Goal: Task Accomplishment & Management: Manage account settings

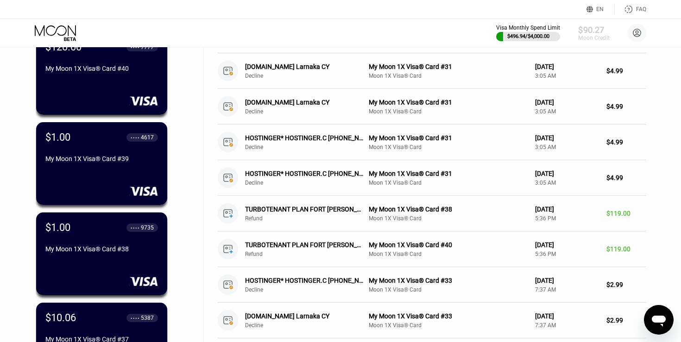
click at [592, 35] on div "Moon Credit" at bounding box center [593, 38] width 31 height 6
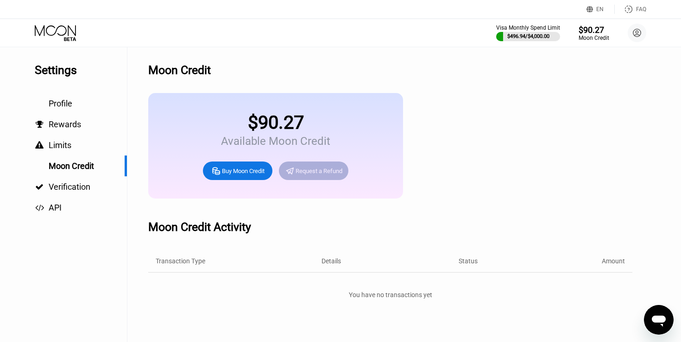
click at [295, 171] on div "Request a Refund" at bounding box center [318, 171] width 47 height 8
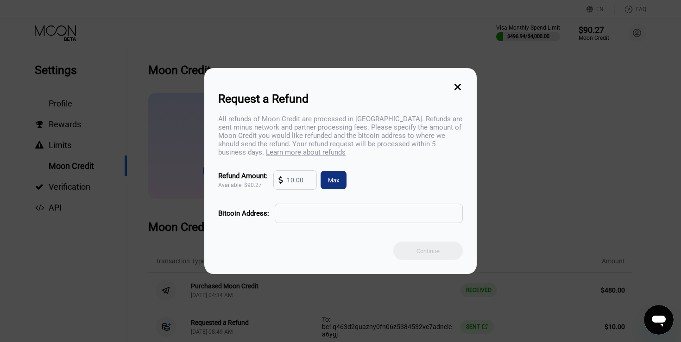
click at [304, 177] on input "text" at bounding box center [299, 180] width 25 height 19
type input "1"
type input "10"
click at [332, 219] on input "text" at bounding box center [369, 213] width 178 height 19
paste input "bc1qn8293y5u4uzvv6e3nze4n0a6m2s99rnzq0gflc"
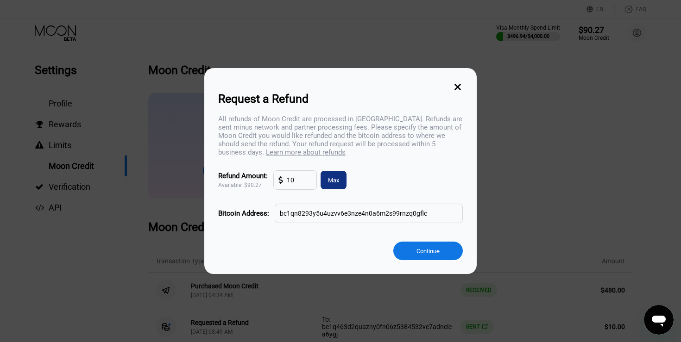
type input "bc1qn8293y5u4uzvv6e3nze4n0a6m2s99rnzq0gflc"
click at [310, 181] on input "10" at bounding box center [299, 180] width 25 height 19
type input "1"
type input "15"
click at [425, 251] on div "Continue" at bounding box center [427, 251] width 23 height 8
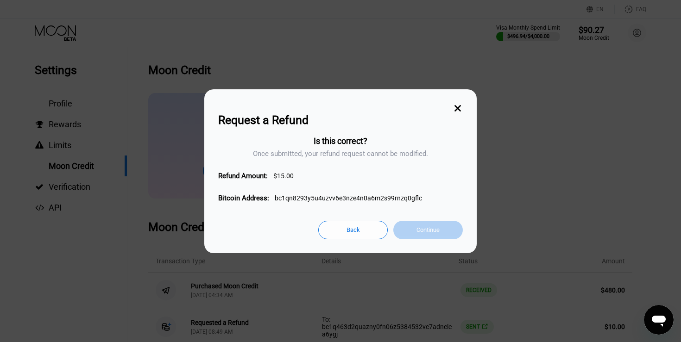
click at [423, 227] on div "Continue" at bounding box center [427, 230] width 23 height 8
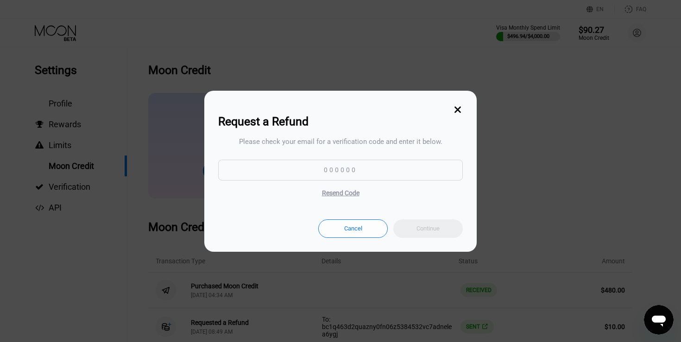
click at [335, 175] on input at bounding box center [340, 170] width 244 height 21
paste input "405019"
type input "405019"
click at [409, 224] on div "Continue" at bounding box center [427, 228] width 69 height 19
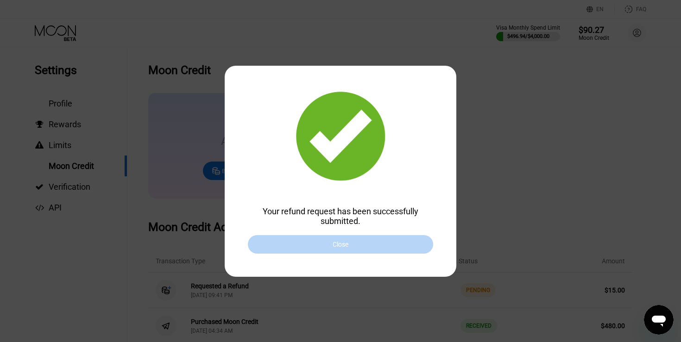
click at [364, 246] on div "Close" at bounding box center [340, 244] width 185 height 19
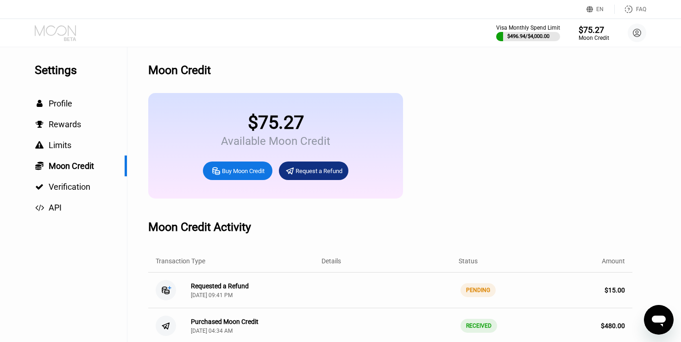
click at [68, 31] on icon at bounding box center [56, 33] width 43 height 16
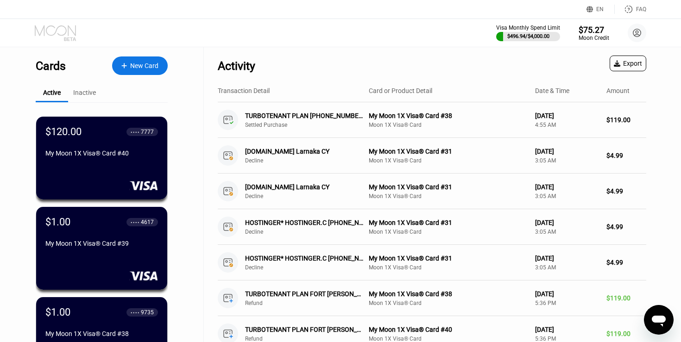
click at [55, 33] on icon at bounding box center [55, 30] width 41 height 11
click at [135, 68] on div "New Card" at bounding box center [144, 66] width 28 height 8
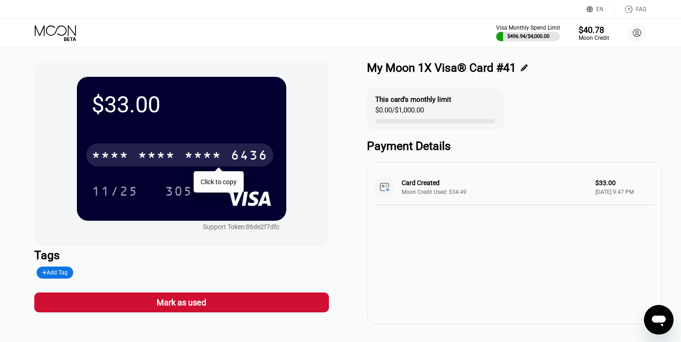
click at [210, 151] on div "* * * *" at bounding box center [202, 156] width 37 height 15
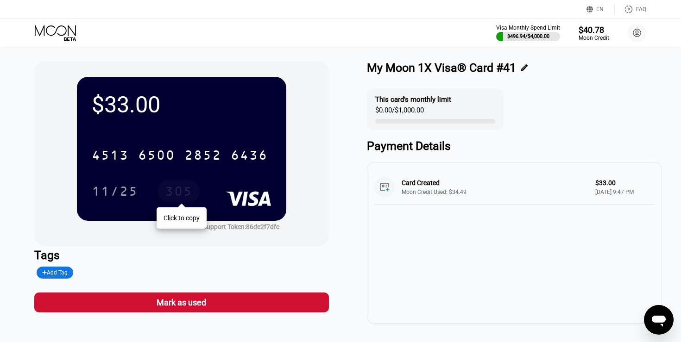
click at [185, 191] on div "305" at bounding box center [179, 192] width 28 height 15
click at [58, 30] on icon at bounding box center [56, 33] width 43 height 16
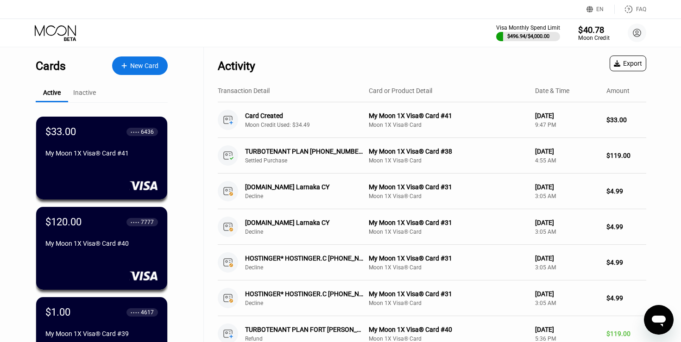
click at [585, 32] on div "$40.78" at bounding box center [593, 30] width 31 height 10
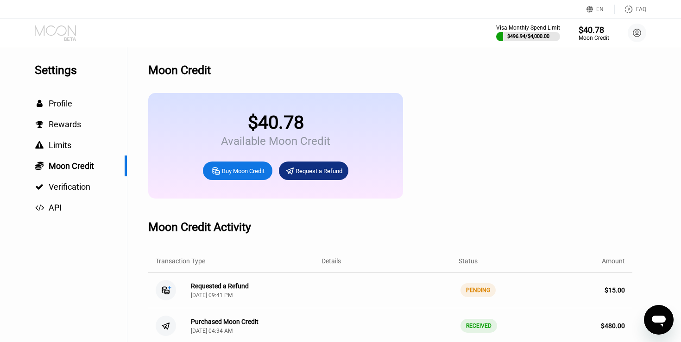
click at [66, 34] on icon at bounding box center [56, 33] width 43 height 16
